Goal: Information Seeking & Learning: Check status

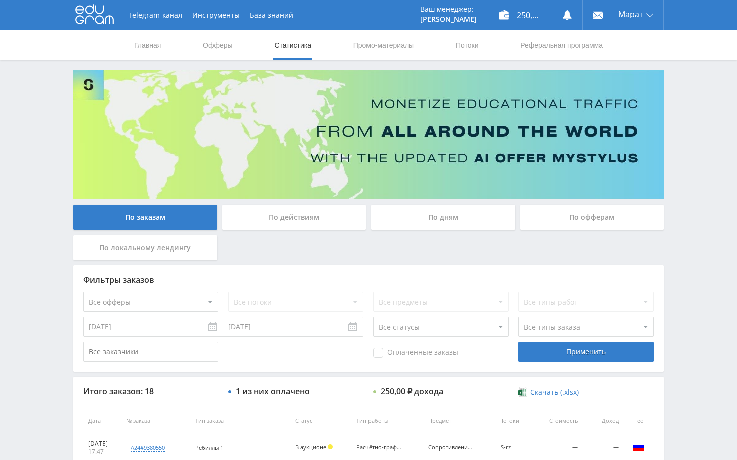
click at [689, 145] on div "Telegram-канал Инструменты База знаний Ваш менеджер: Alex Alex Online @edugram_…" at bounding box center [368, 420] width 737 height 841
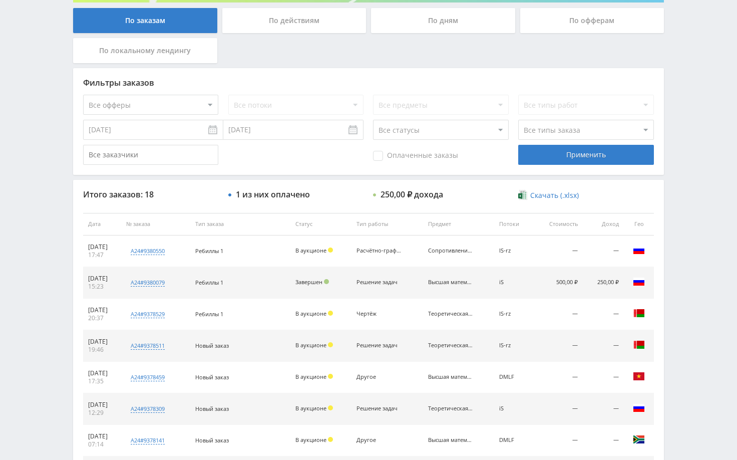
scroll to position [200, 0]
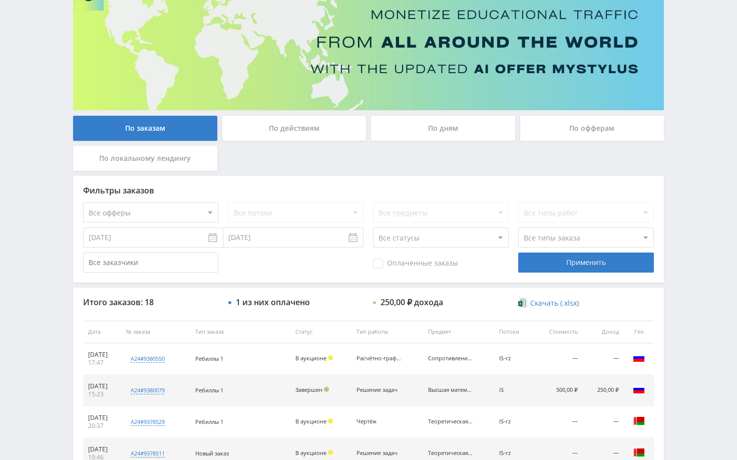
scroll to position [150, 0]
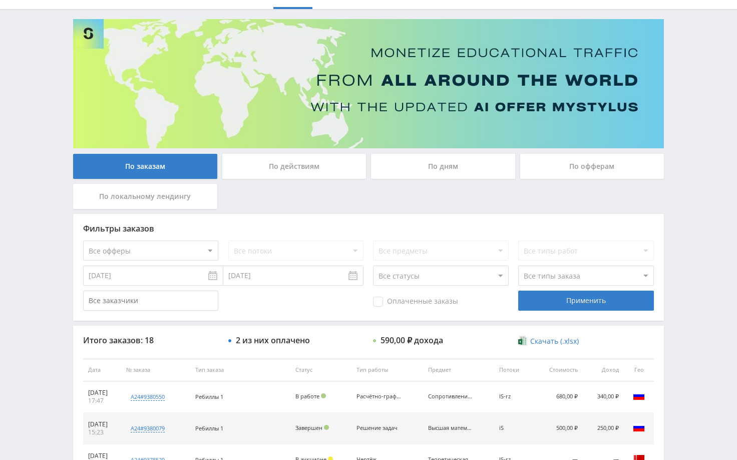
scroll to position [100, 0]
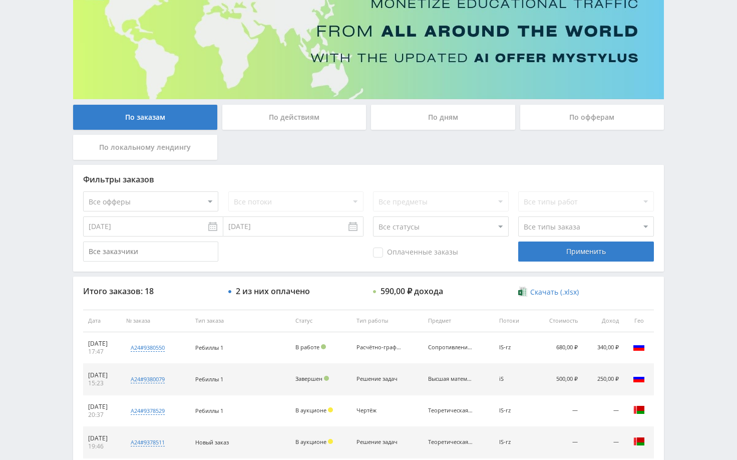
click at [699, 209] on div "Telegram-канал Инструменты База знаний Ваш менеджер: [PERSON_NAME] Online @edug…" at bounding box center [368, 320] width 737 height 841
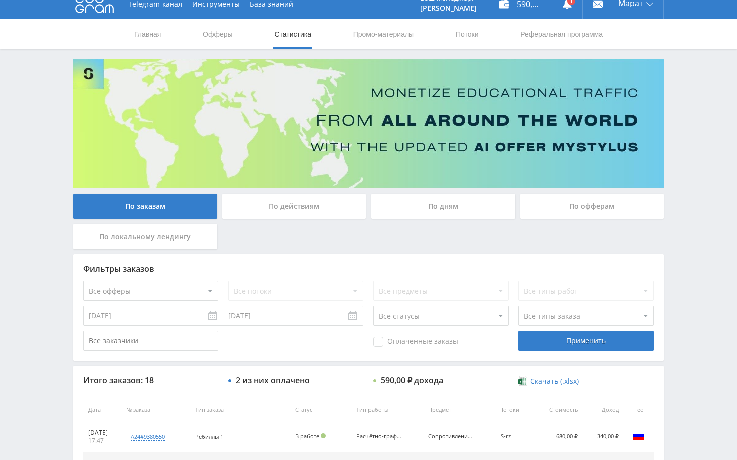
scroll to position [0, 0]
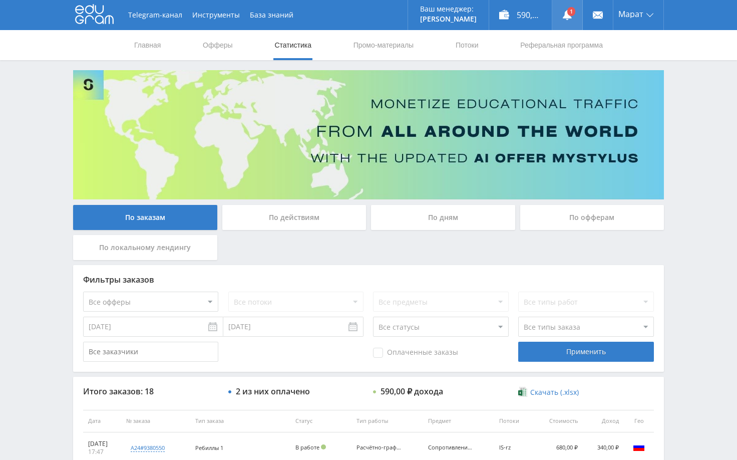
click at [570, 19] on icon at bounding box center [568, 15] width 10 height 10
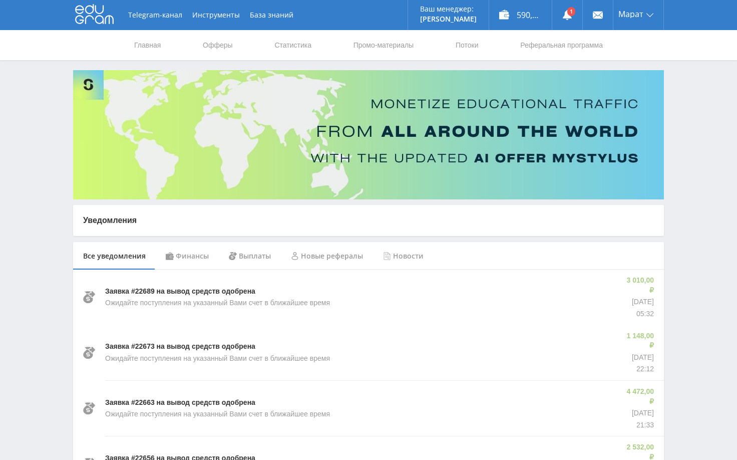
click at [185, 257] on div "Финансы" at bounding box center [187, 256] width 63 height 28
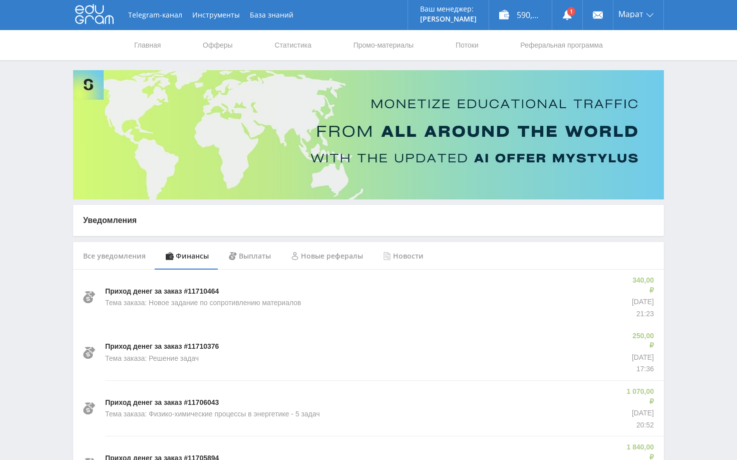
click at [301, 47] on link "Статистика" at bounding box center [293, 45] width 39 height 30
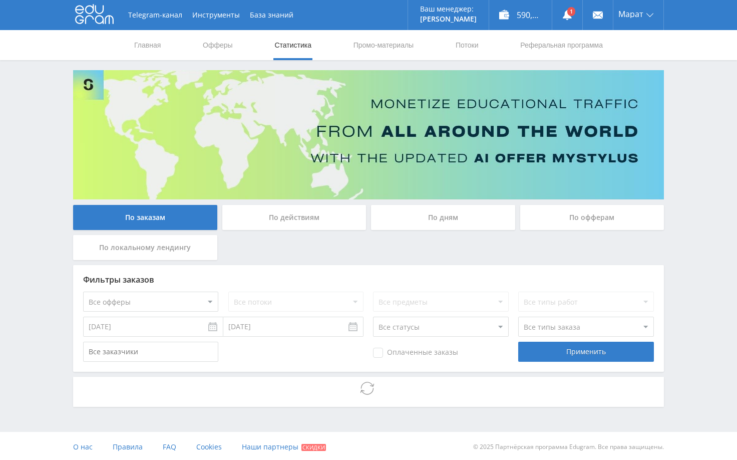
click at [697, 196] on div "Telegram-канал Инструменты База знаний Ваш менеджер: [PERSON_NAME] Online @edug…" at bounding box center [368, 231] width 737 height 462
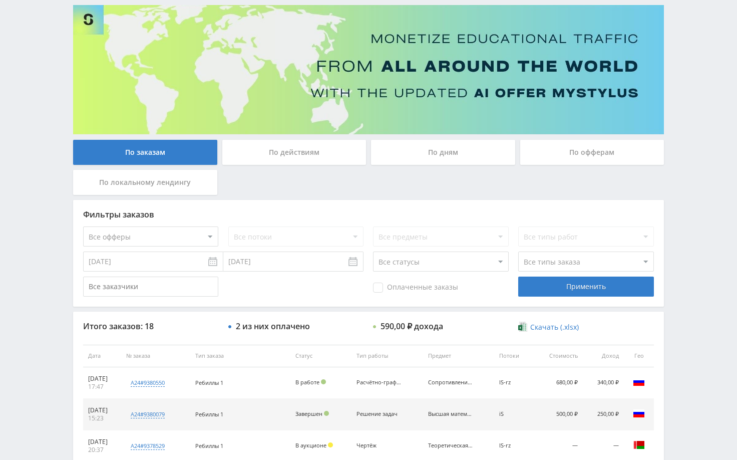
scroll to position [202, 0]
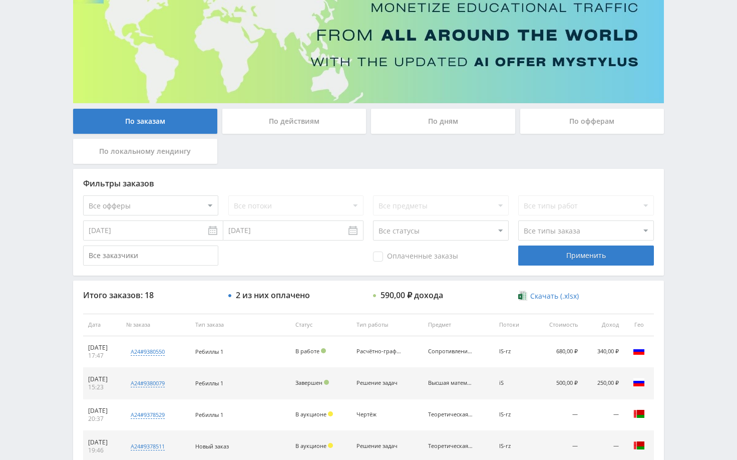
scroll to position [100, 0]
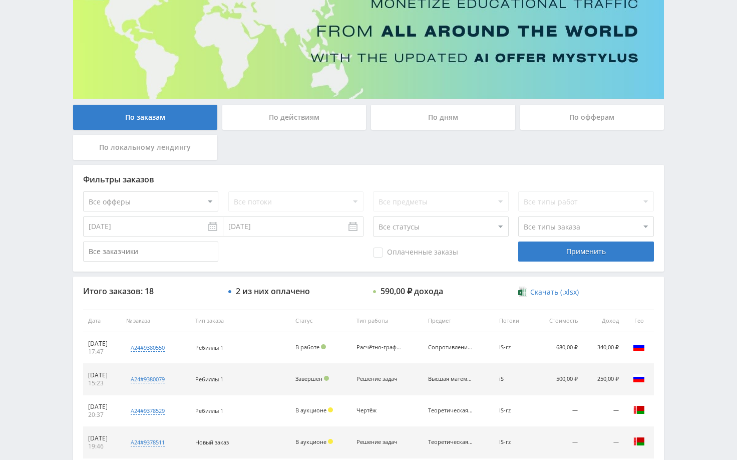
click at [678, 232] on div "Telegram-канал Инструменты База знаний Ваш менеджер: [PERSON_NAME] Alex Online …" at bounding box center [368, 320] width 737 height 841
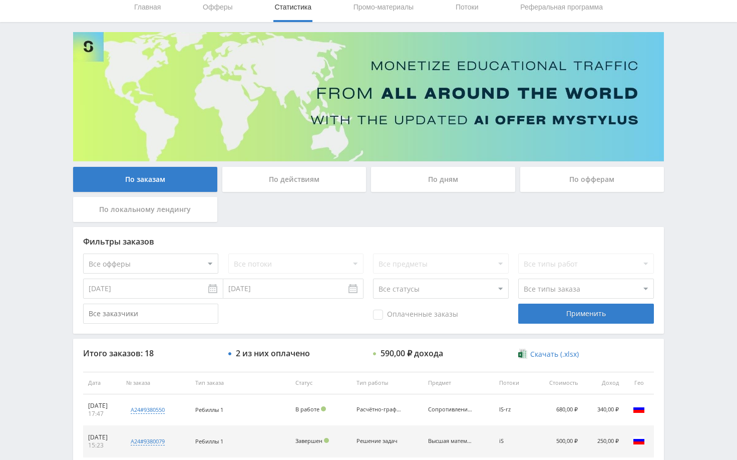
scroll to position [0, 0]
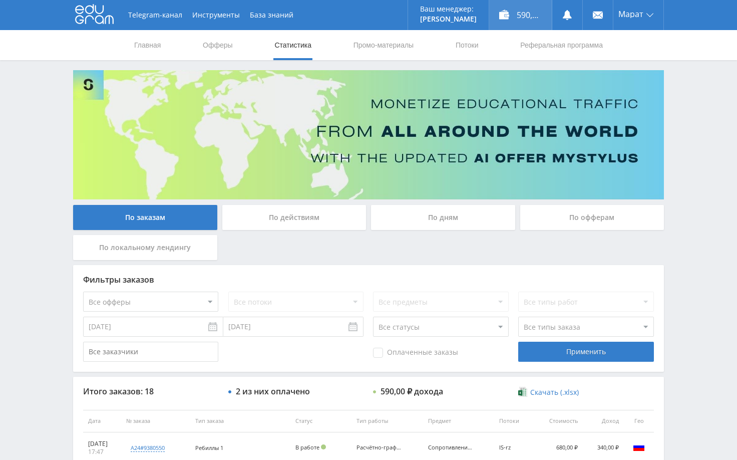
click at [525, 18] on div "590,70 ₽" at bounding box center [520, 15] width 63 height 30
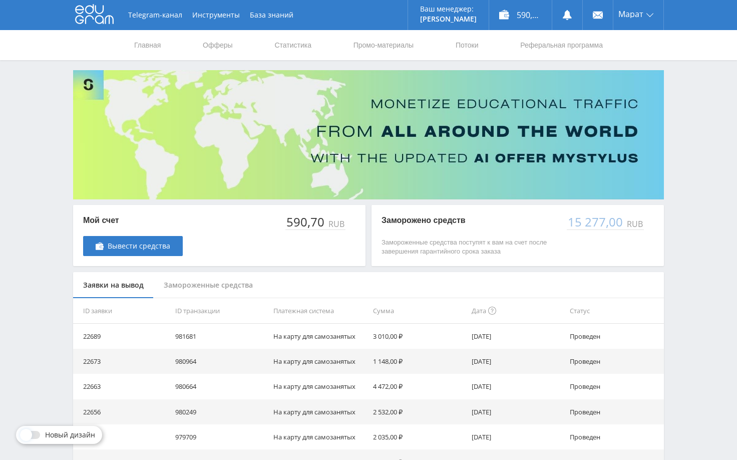
click at [688, 233] on div "Telegram-канал Инструменты База знаний Ваш менеджер: Alex Alex Online @edugram_…" at bounding box center [368, 324] width 737 height 649
click at [566, 20] on icon at bounding box center [568, 15] width 10 height 10
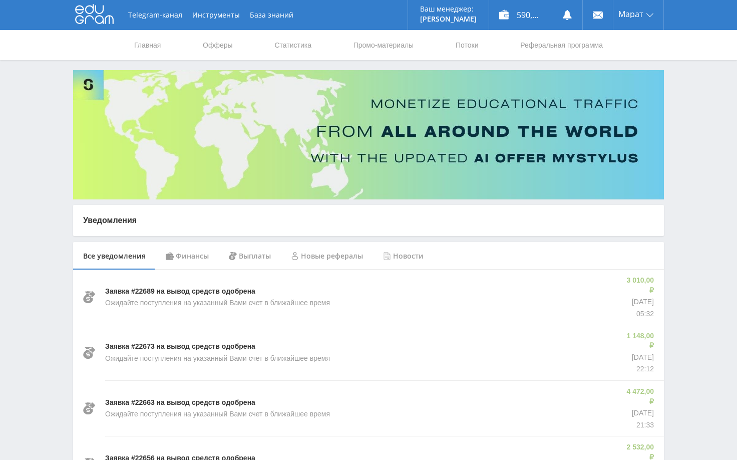
click at [179, 249] on div "Финансы" at bounding box center [187, 256] width 63 height 28
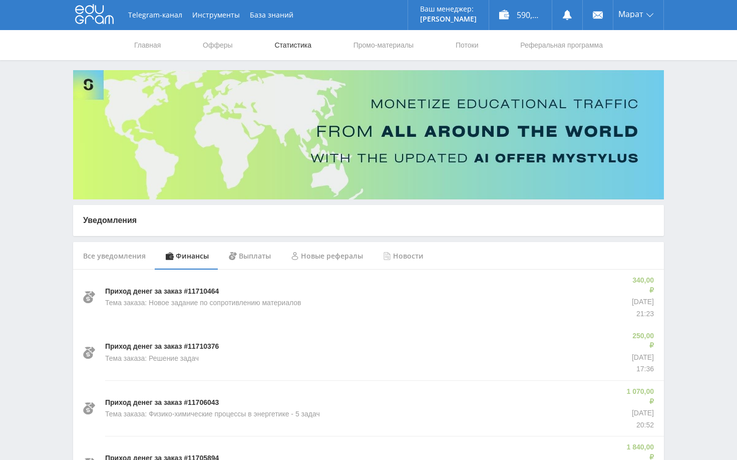
click at [287, 45] on link "Статистика" at bounding box center [293, 45] width 39 height 30
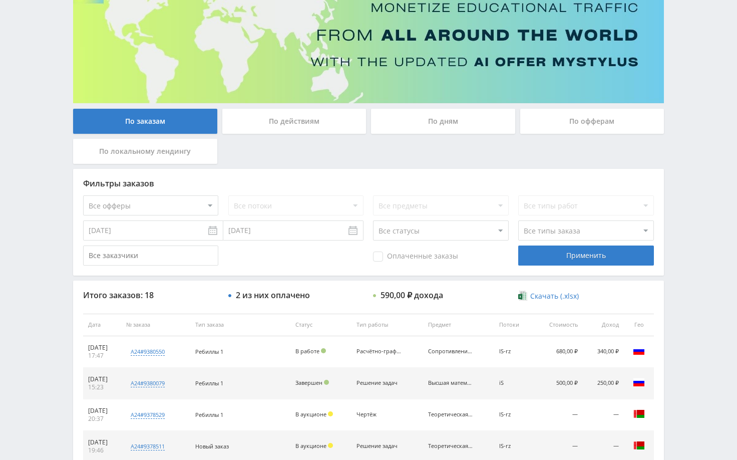
scroll to position [150, 0]
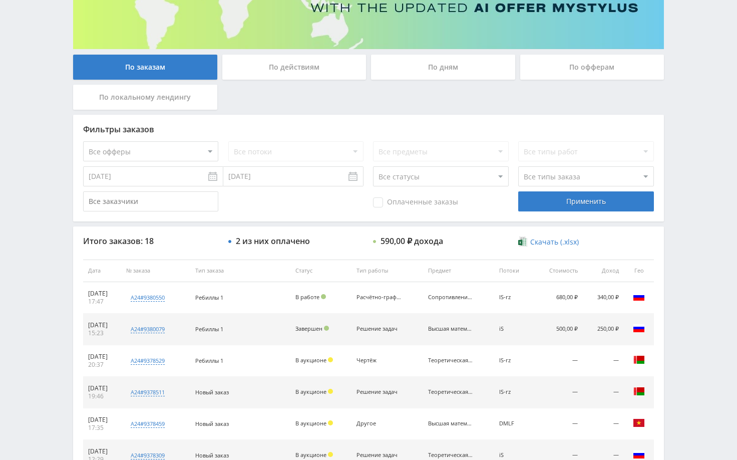
click at [679, 275] on div "Telegram-канал Инструменты База знаний Ваш менеджер: [PERSON_NAME] Alex Online …" at bounding box center [368, 270] width 737 height 841
click at [700, 174] on div "Telegram-канал Инструменты База знаний Ваш менеджер: [PERSON_NAME] Alex Online …" at bounding box center [368, 270] width 737 height 841
click at [642, 133] on div "Фильтры заказов" at bounding box center [368, 129] width 571 height 9
drag, startPoint x: 708, startPoint y: 67, endPoint x: 716, endPoint y: 68, distance: 8.0
click at [709, 68] on div "Telegram-канал Инструменты База знаний Ваш менеджер: [PERSON_NAME] Alex Online …" at bounding box center [368, 270] width 737 height 841
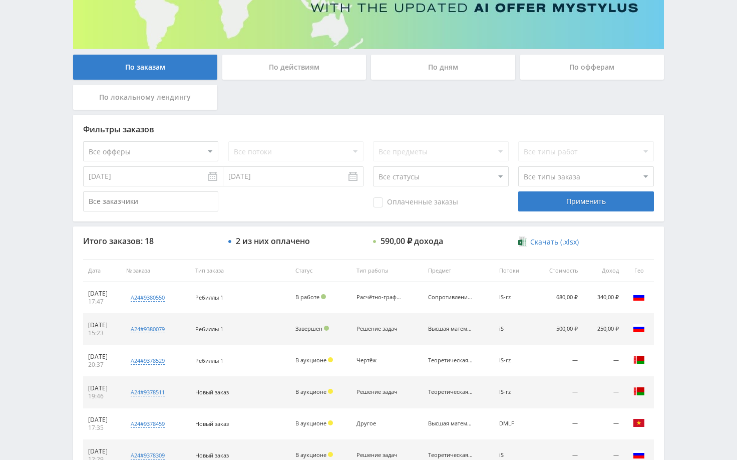
click at [718, 70] on div "Telegram-канал Инструменты База знаний Ваш менеджер: [PERSON_NAME] Alex Online …" at bounding box center [368, 270] width 737 height 841
click at [705, 70] on div "Telegram-канал Инструменты База знаний Ваш менеджер: [PERSON_NAME] Alex Online …" at bounding box center [368, 270] width 737 height 841
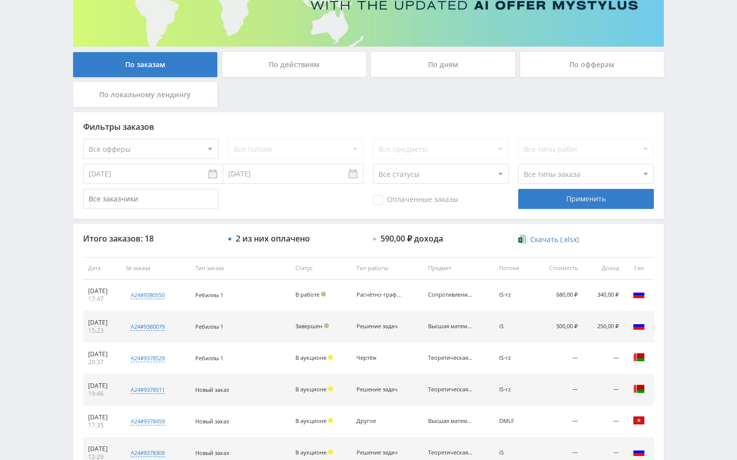
scroll to position [200, 0]
